Goal: Information Seeking & Learning: Stay updated

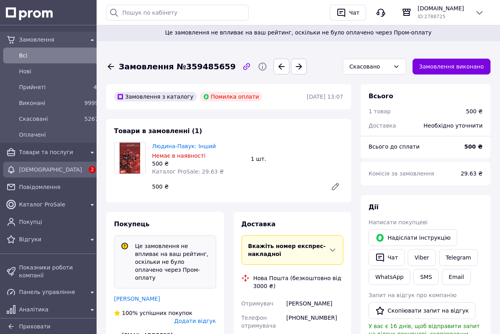
click at [51, 170] on span "[DEMOGRAPHIC_DATA]" at bounding box center [51, 169] width 65 height 8
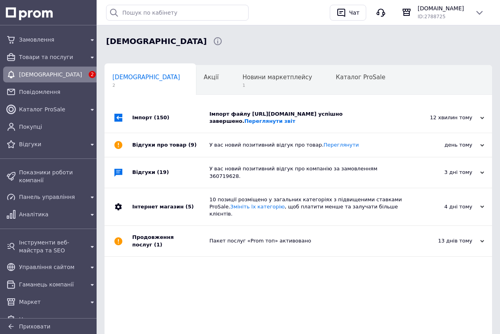
scroll to position [0, 4]
click at [238, 80] on span "Новини маркетплейсу" at bounding box center [273, 77] width 70 height 7
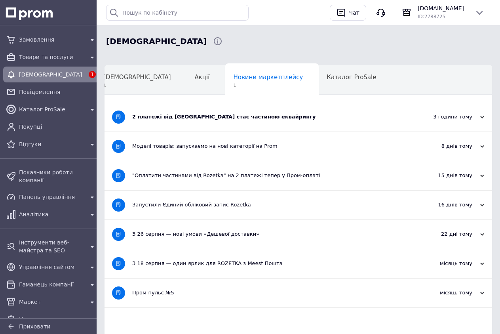
click at [216, 121] on div "2 платежі від Rozetka стає частиною еквайрингу" at bounding box center [268, 116] width 273 height 29
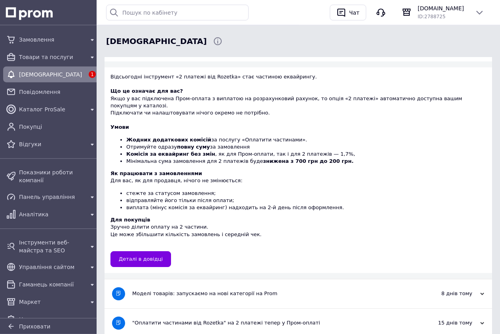
scroll to position [0, 0]
